Goal: Task Accomplishment & Management: Use online tool/utility

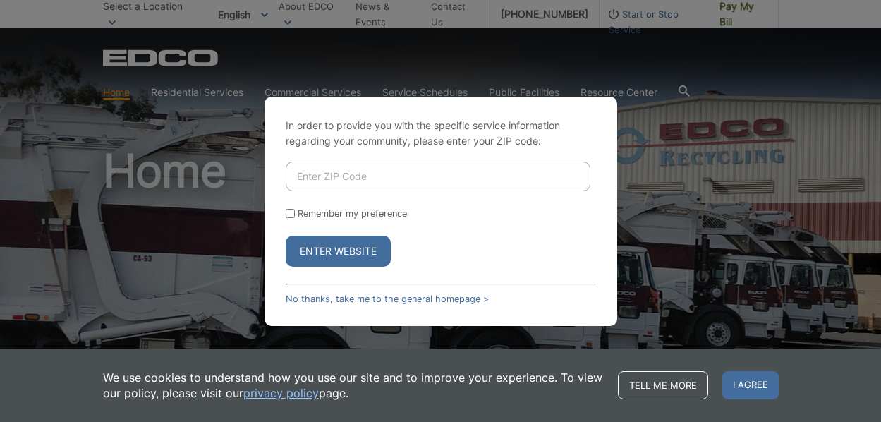
click at [398, 180] on input "Enter ZIP Code" at bounding box center [438, 177] width 305 height 30
type input "92024"
click at [286, 236] on button "Enter Website" at bounding box center [338, 251] width 105 height 31
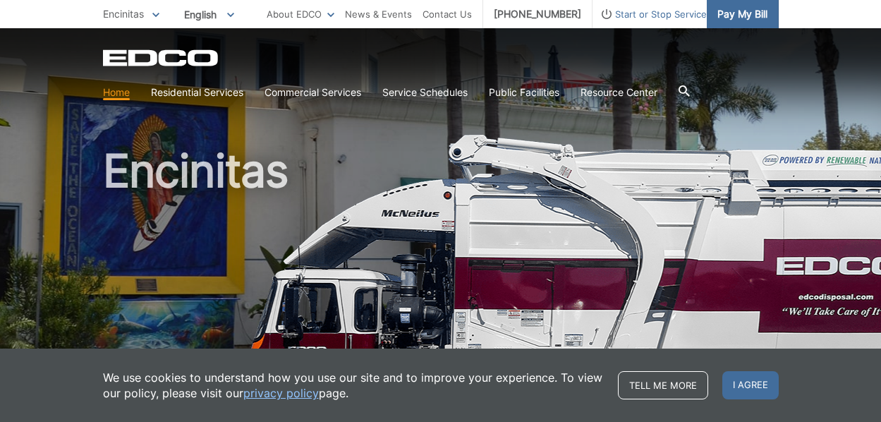
click at [744, 17] on span "Pay My Bill" at bounding box center [742, 14] width 50 height 16
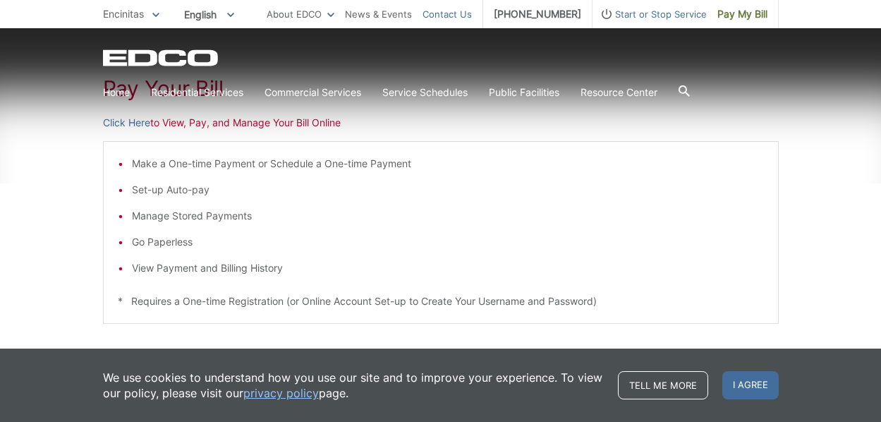
scroll to position [243, 0]
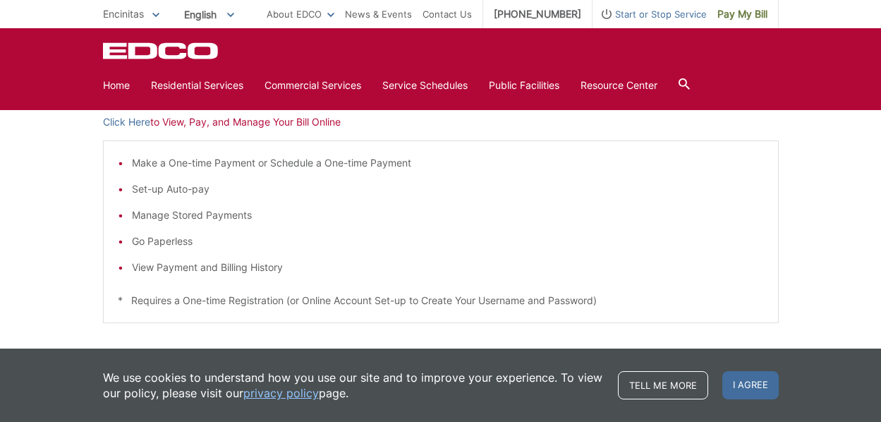
click at [68, 226] on div "Pay Your Bill Click Here to View, Pay, and Manage Your Bill Online Make a One-t…" at bounding box center [440, 288] width 881 height 569
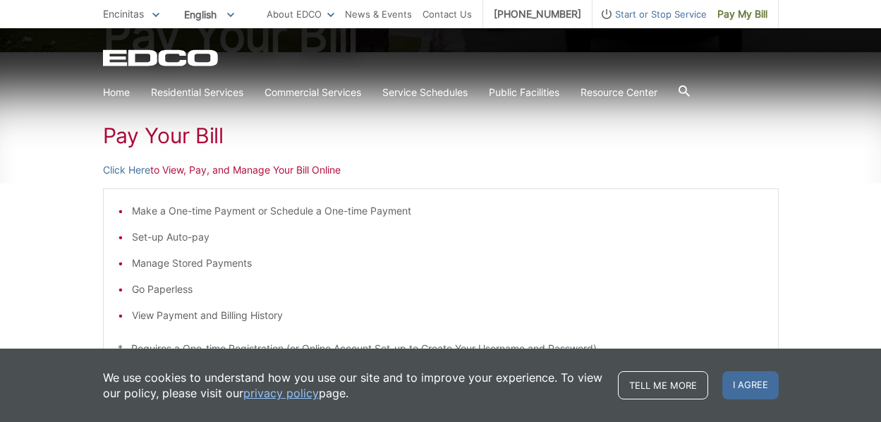
scroll to position [191, 0]
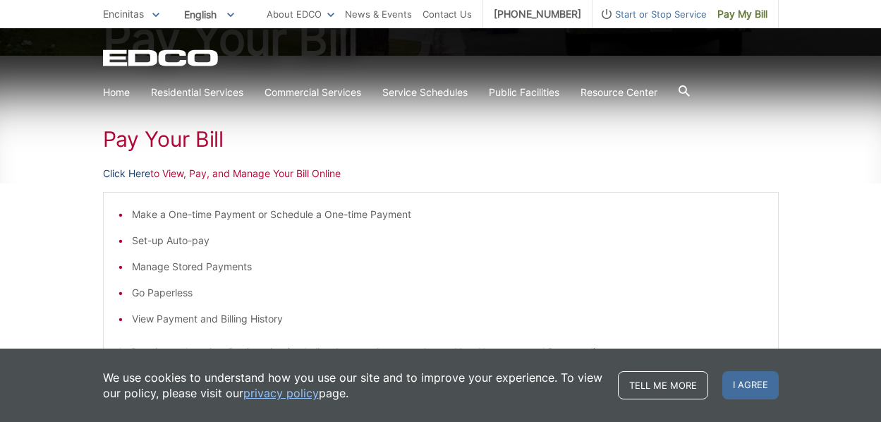
click at [130, 174] on link "Click Here" at bounding box center [126, 174] width 47 height 16
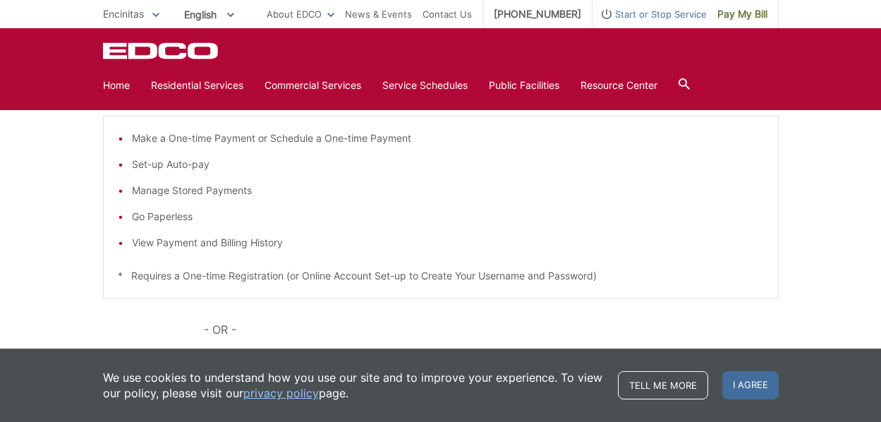
scroll to position [174, 0]
